Goal: Task Accomplishment & Management: Manage account settings

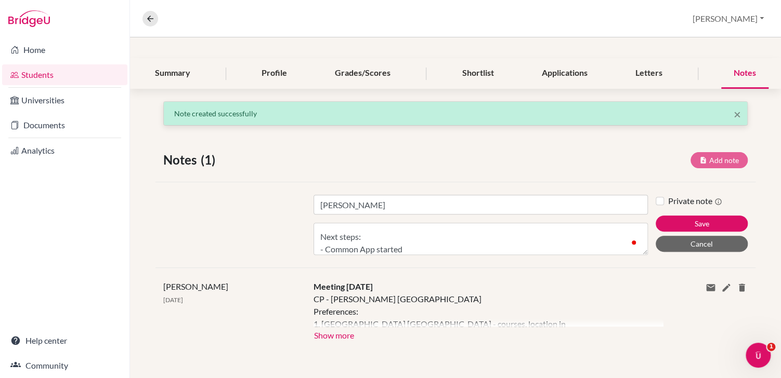
scroll to position [71, 0]
type textarea "1. Register for October SAT before [DATE] 2. Contact EHL Lausanne about require…"
click at [689, 220] on button "Save" at bounding box center [701, 224] width 92 height 16
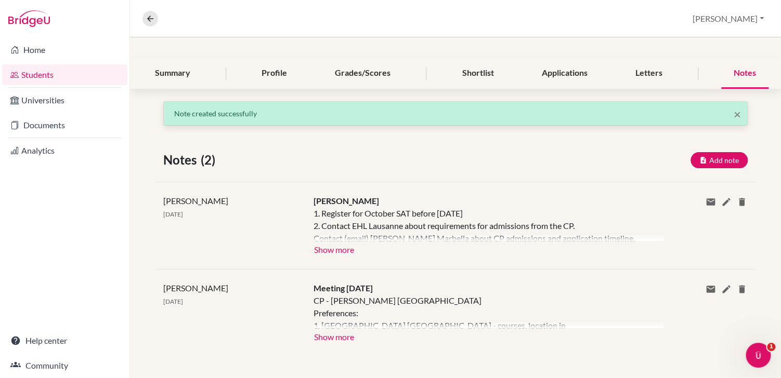
scroll to position [0, 0]
drag, startPoint x: 737, startPoint y: 112, endPoint x: 686, endPoint y: 104, distance: 52.0
click at [737, 112] on span "×" at bounding box center [736, 114] width 7 height 15
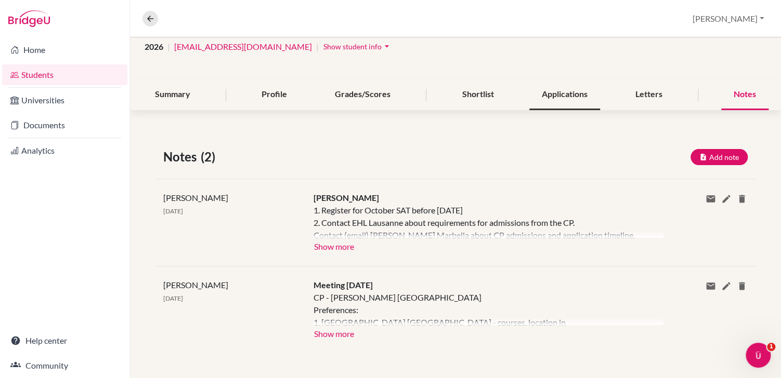
scroll to position [83, 0]
click at [148, 16] on icon at bounding box center [150, 18] width 9 height 9
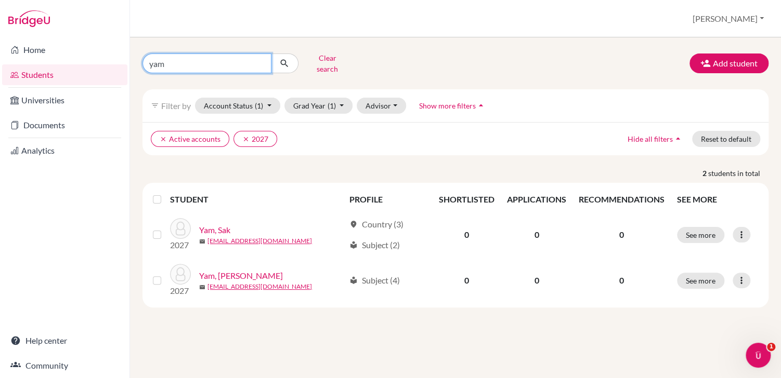
click at [162, 61] on input "yam" at bounding box center [206, 64] width 129 height 20
type input "kol"
click at [242, 136] on icon "clear" at bounding box center [245, 139] width 7 height 7
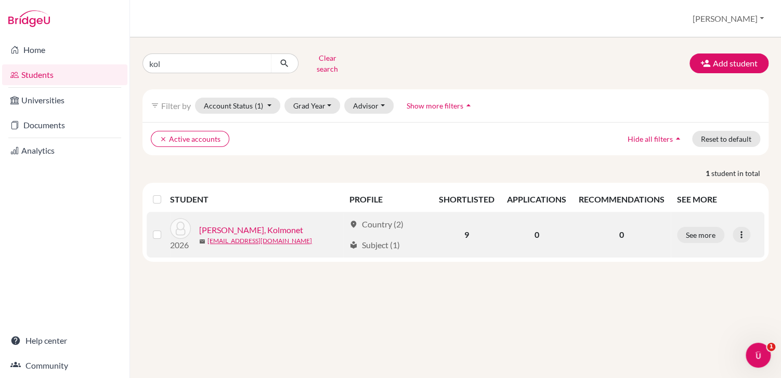
click at [259, 224] on link "[PERSON_NAME], Kolmonet" at bounding box center [251, 230] width 104 height 12
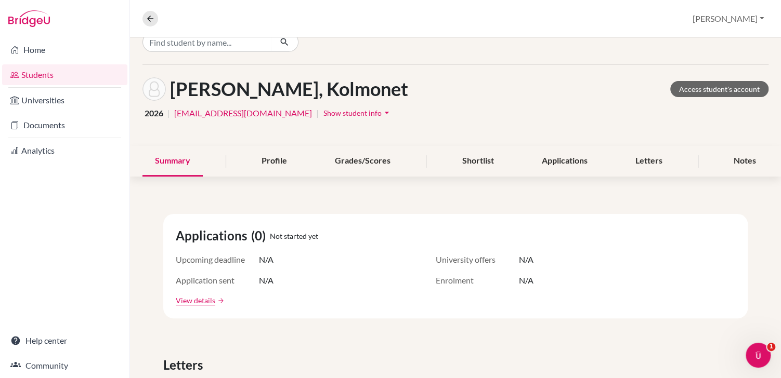
scroll to position [18, 0]
click at [470, 162] on div "Shortlist" at bounding box center [478, 161] width 57 height 31
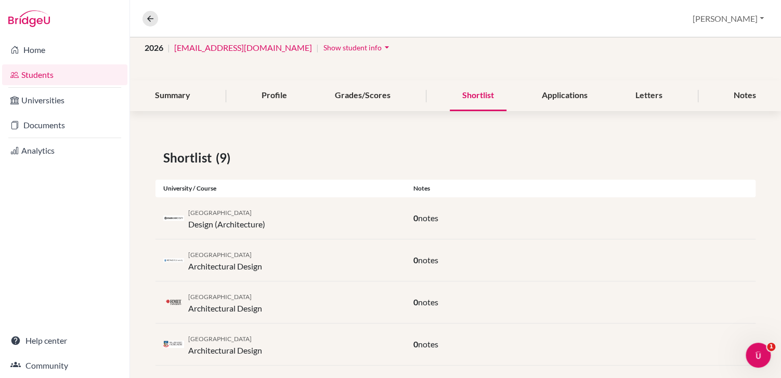
scroll to position [82, 0]
click at [558, 95] on div "Applications" at bounding box center [564, 97] width 71 height 31
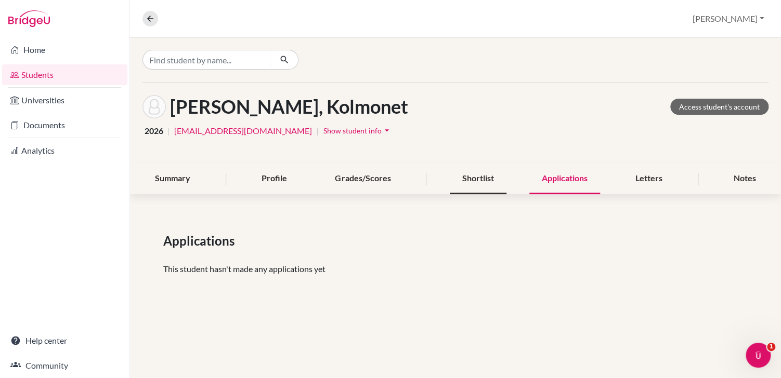
click at [467, 183] on div "Shortlist" at bounding box center [478, 179] width 57 height 31
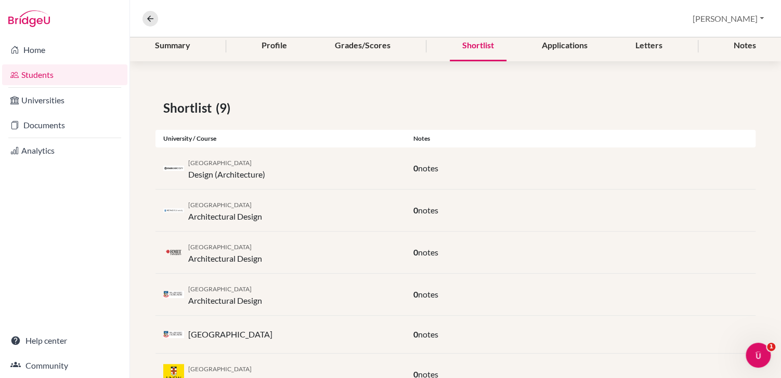
scroll to position [86, 0]
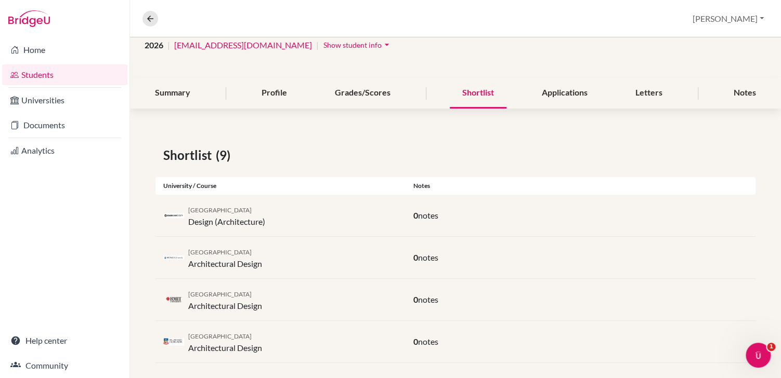
click at [209, 213] on span "[GEOGRAPHIC_DATA]" at bounding box center [219, 210] width 63 height 8
click at [637, 94] on div "Letters" at bounding box center [649, 93] width 52 height 31
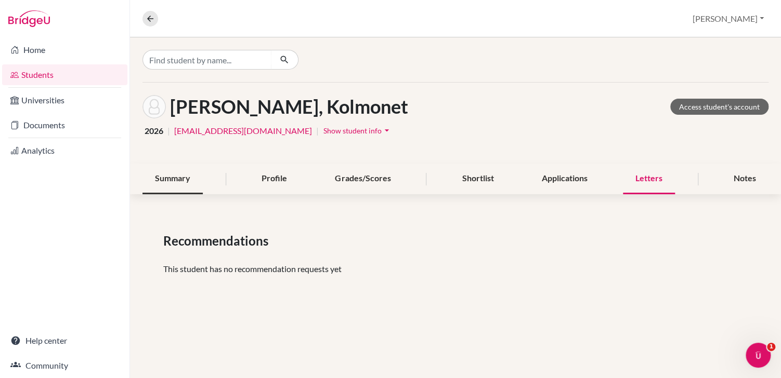
click at [165, 176] on div "Summary" at bounding box center [172, 179] width 60 height 31
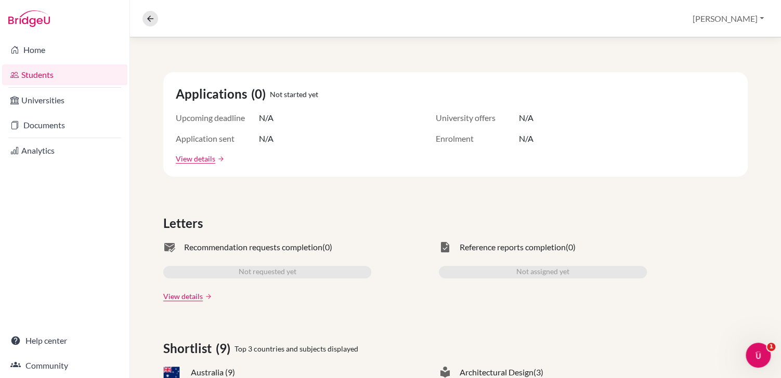
scroll to position [123, 0]
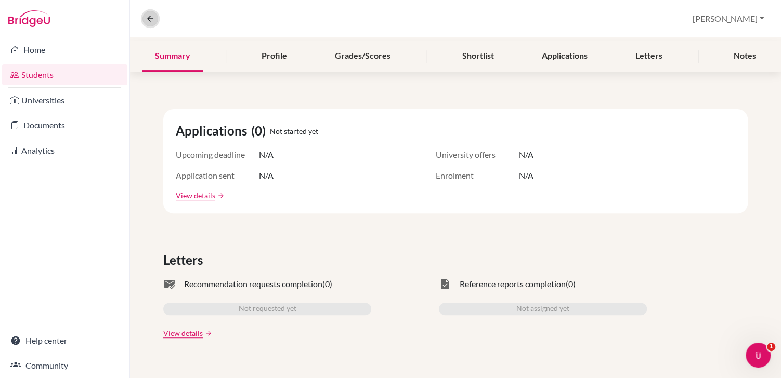
click at [149, 20] on icon at bounding box center [150, 18] width 9 height 9
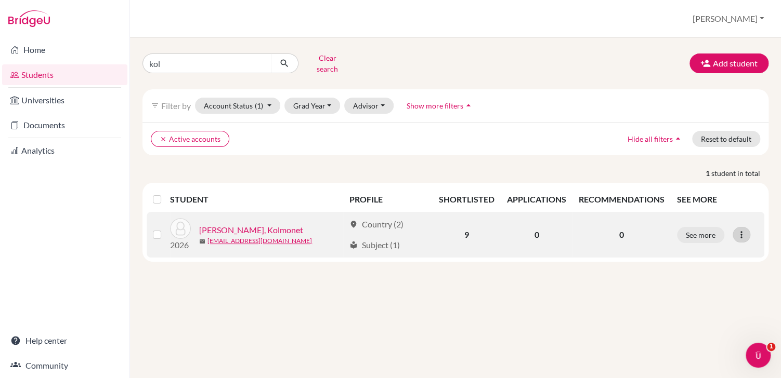
click at [742, 230] on icon at bounding box center [741, 235] width 10 height 10
click at [255, 224] on link "[PERSON_NAME], Kolmonet" at bounding box center [251, 230] width 104 height 12
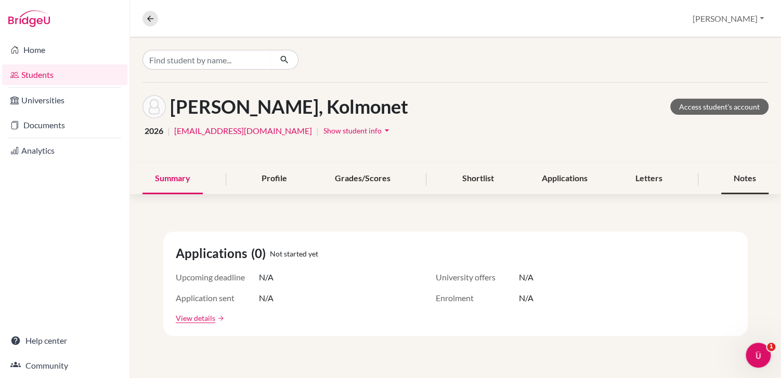
click at [742, 176] on div "Notes" at bounding box center [744, 179] width 47 height 31
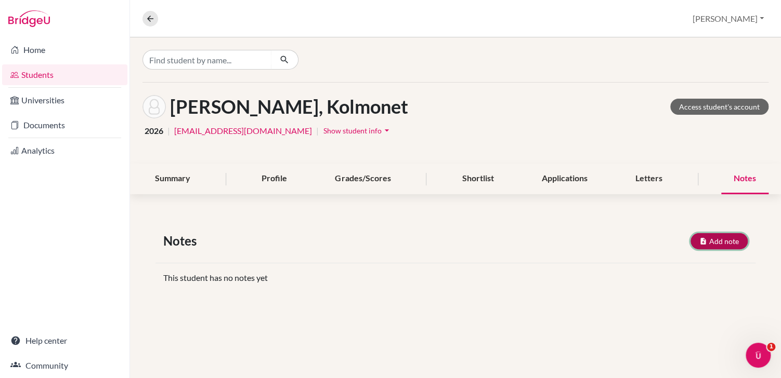
click at [726, 243] on button "Add note" at bounding box center [718, 241] width 57 height 16
